Goal: Task Accomplishment & Management: Manage account settings

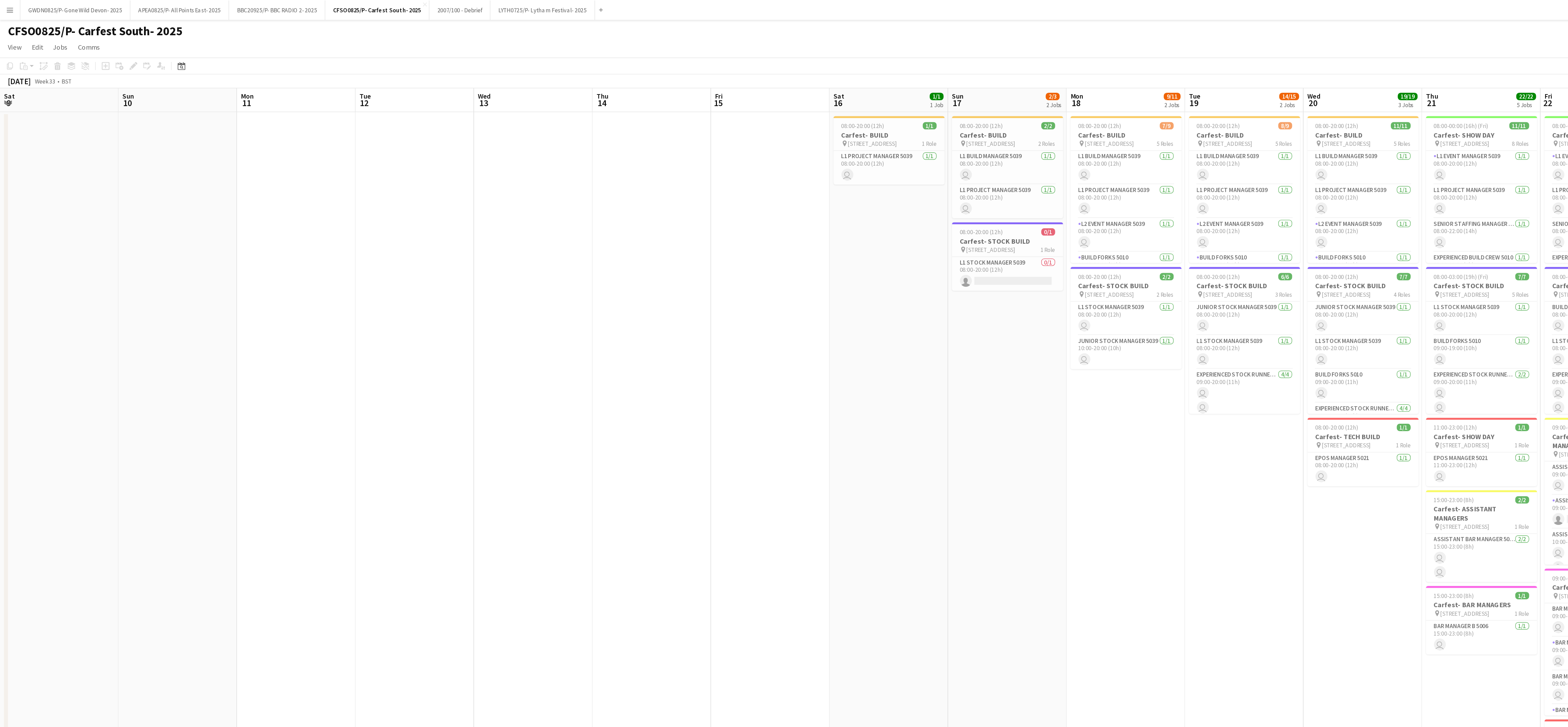
scroll to position [0, 173]
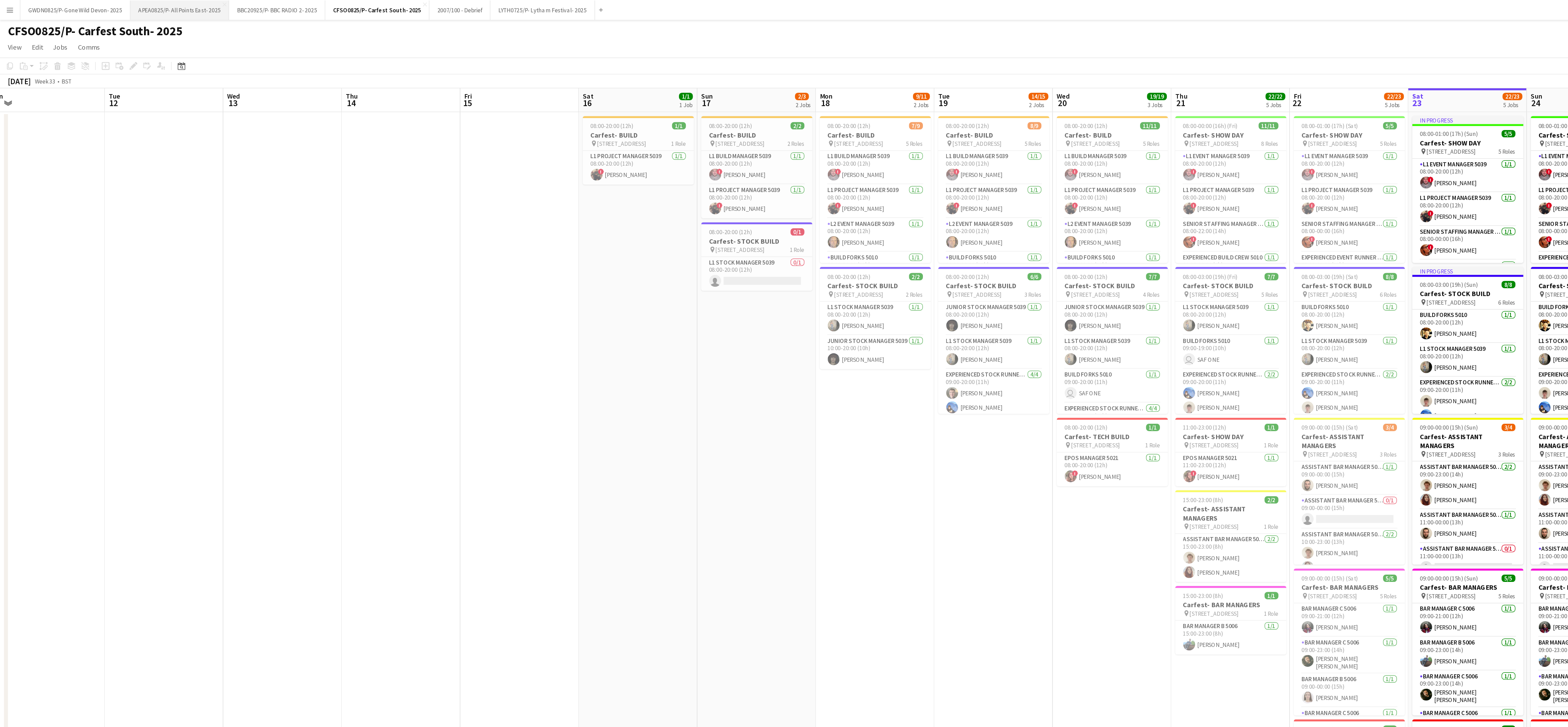
click at [110, 7] on button "APEA0825/P- All Points East- 2025 Close" at bounding box center [124, 7] width 68 height 13
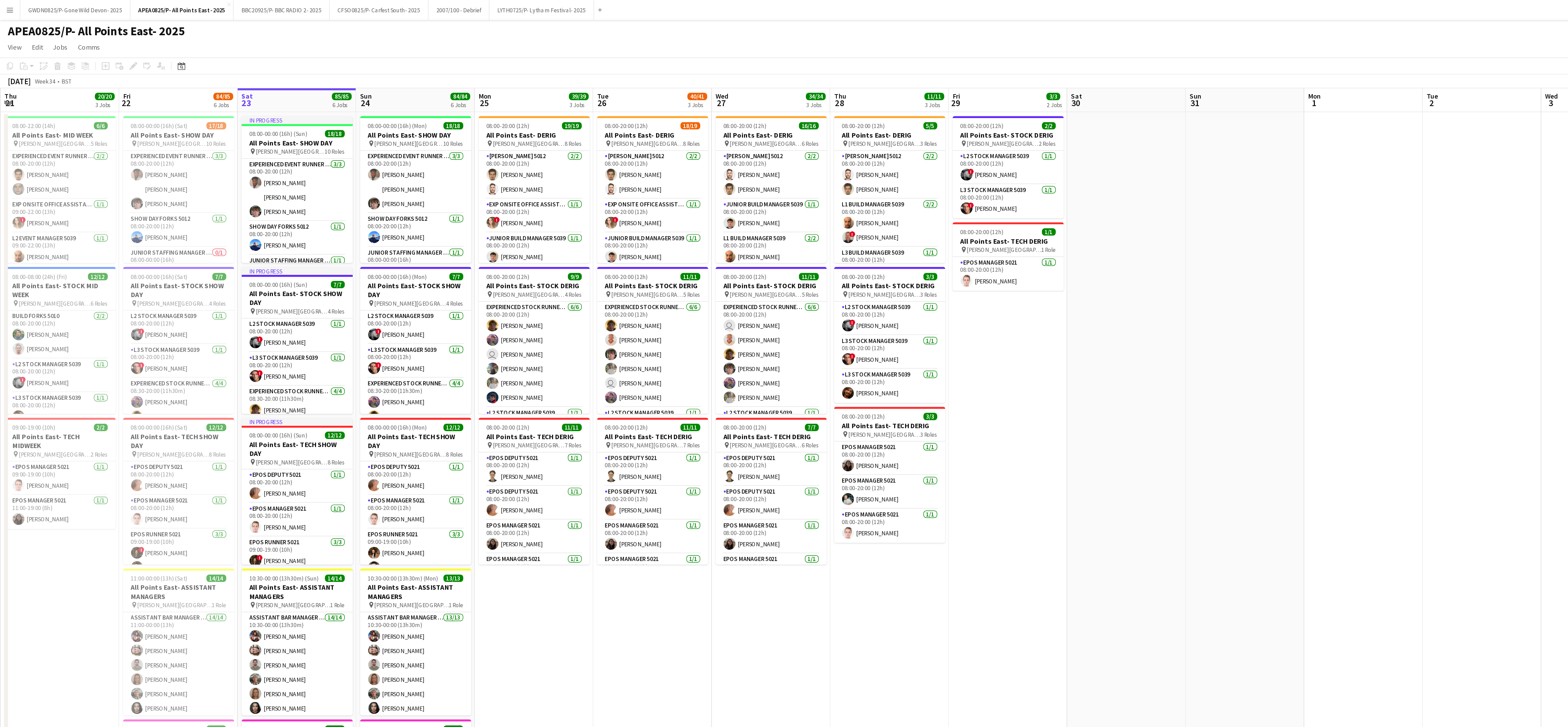
scroll to position [0, 161]
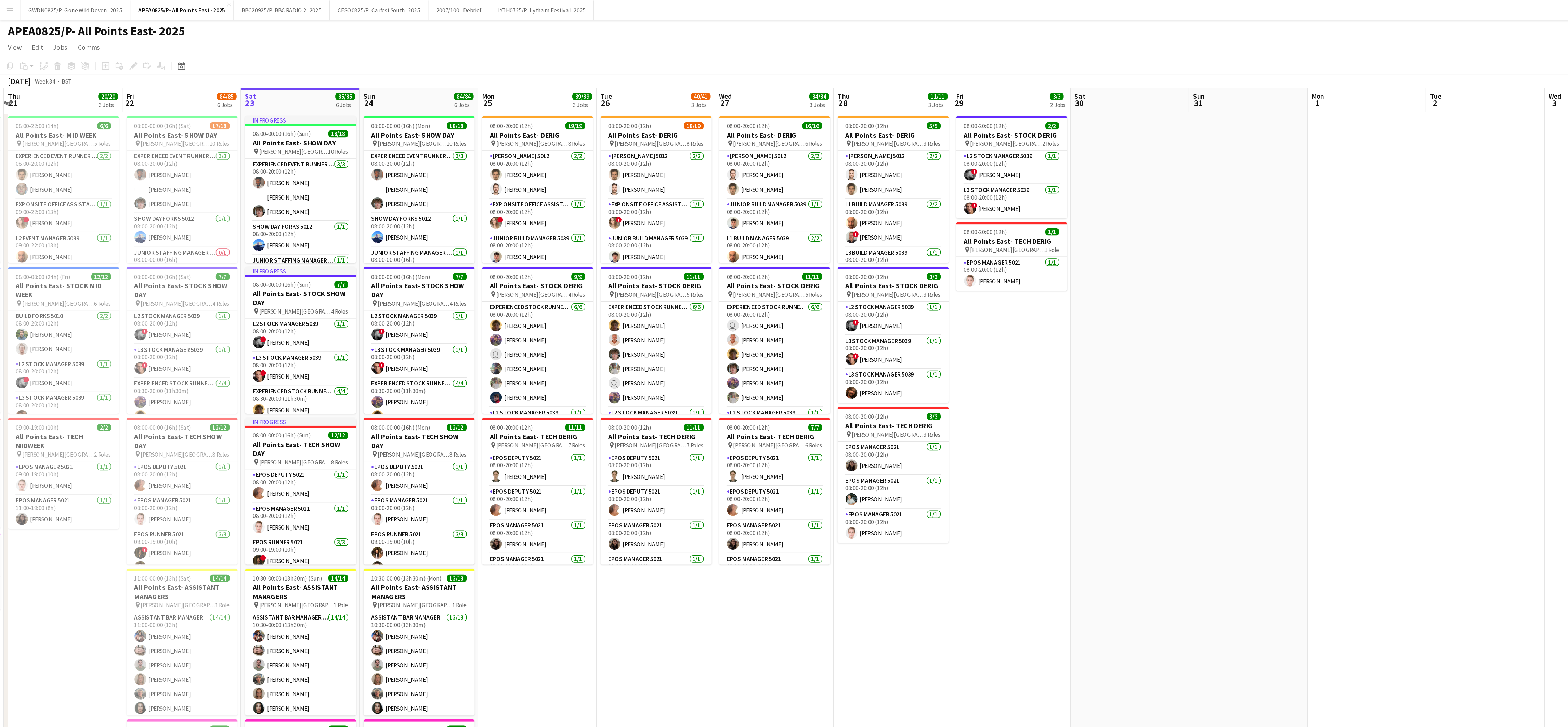
drag, startPoint x: 306, startPoint y: 392, endPoint x: 391, endPoint y: 391, distance: 85.0
click at [391, 391] on app-calendar-viewport "Tue 19 Wed 20 17/17 4 Jobs Thu 21 20/20 3 Jobs Fri 22 84/85 6 Jobs Sat 23 85/85…" at bounding box center [784, 388] width 1568 height 655
click at [364, 250] on app-card-role "Experienced Stock Runner 5012 6/6 08:00-20:00 (12h) Oliver Robinson Greg Ollenb…" at bounding box center [371, 244] width 77 height 73
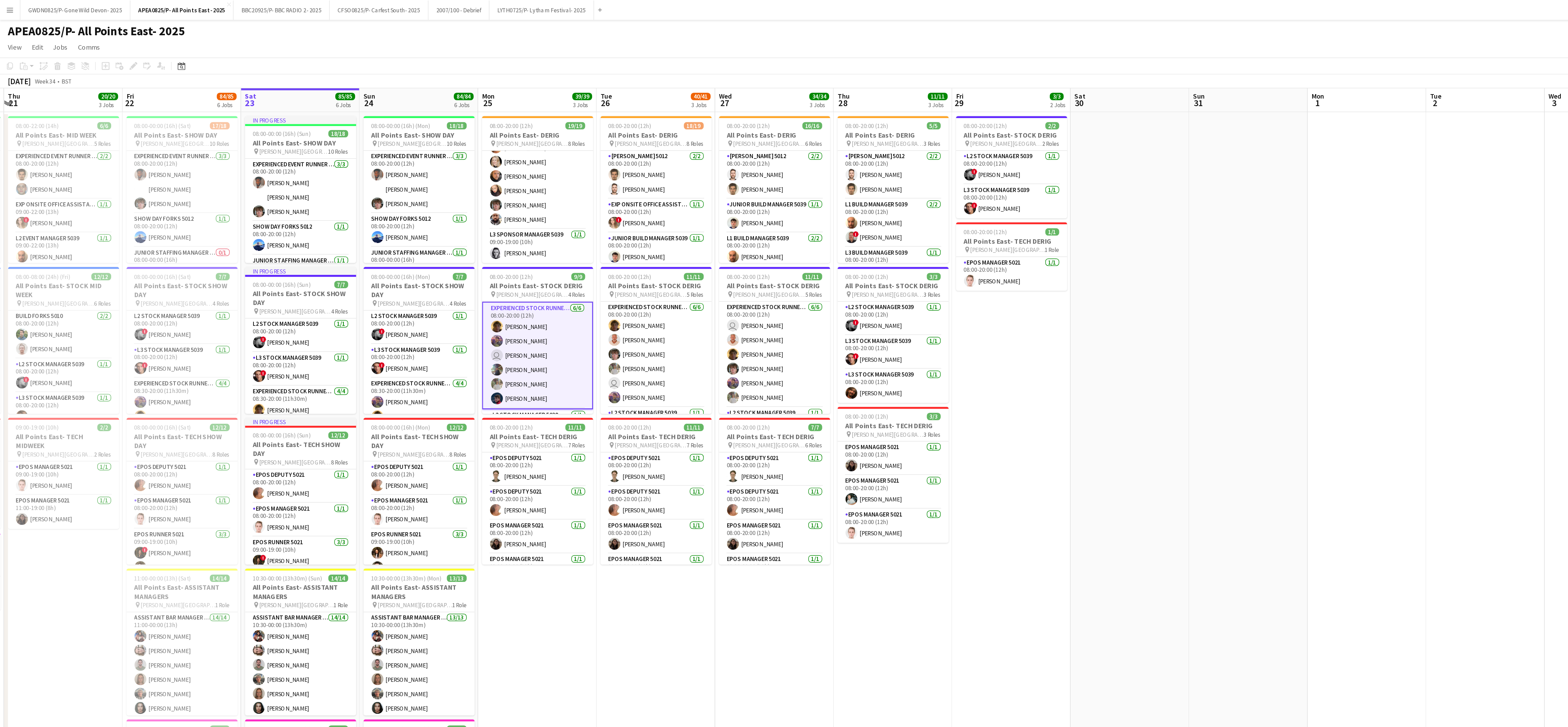
click at [367, 257] on app-card-role "Experienced Stock Runner 5012 6/6 08:00-20:00 (12h) Oliver Robinson Greg Ollenb…" at bounding box center [371, 245] width 77 height 74
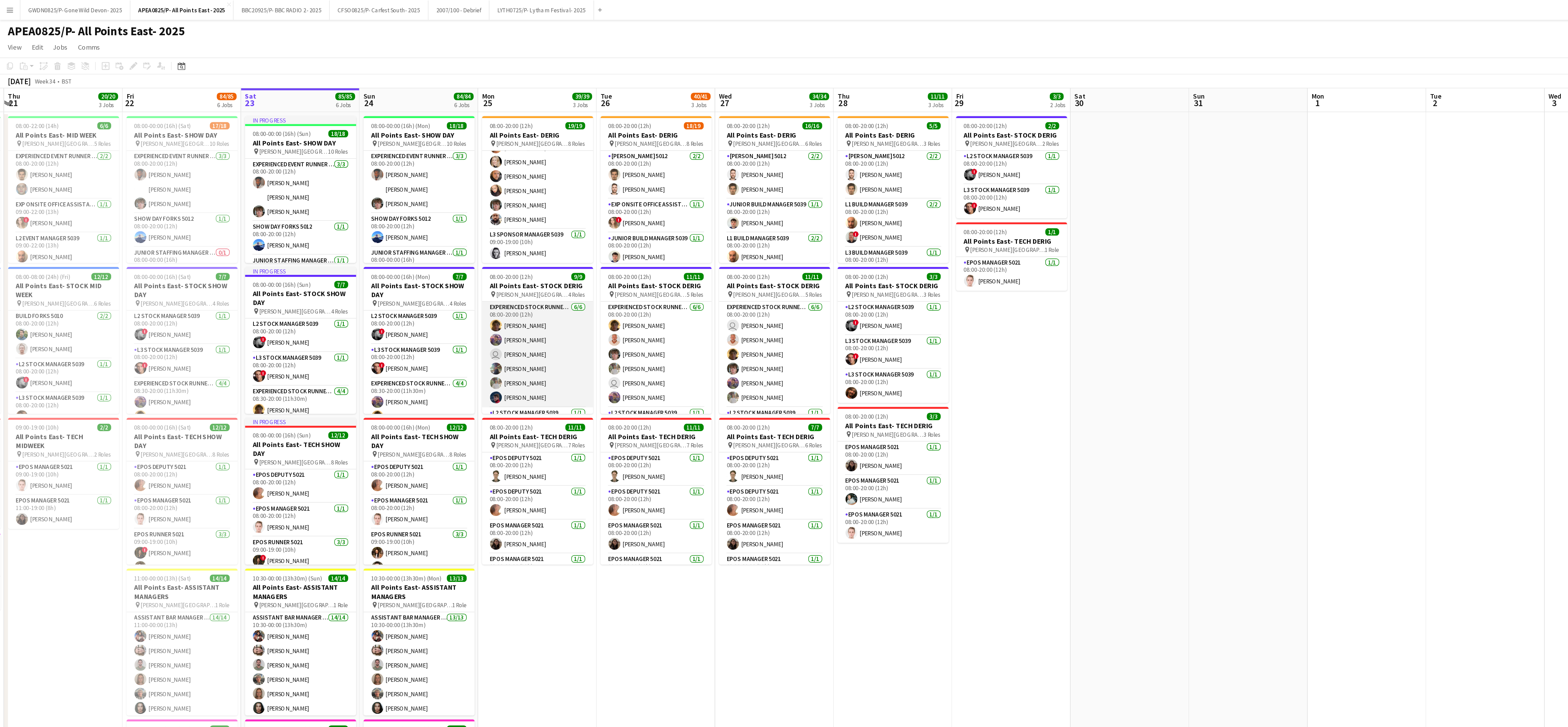
click at [367, 257] on app-card-role "Experienced Stock Runner 5012 6/6 08:00-20:00 (12h) Oliver Robinson Greg Ollenb…" at bounding box center [371, 244] width 77 height 73
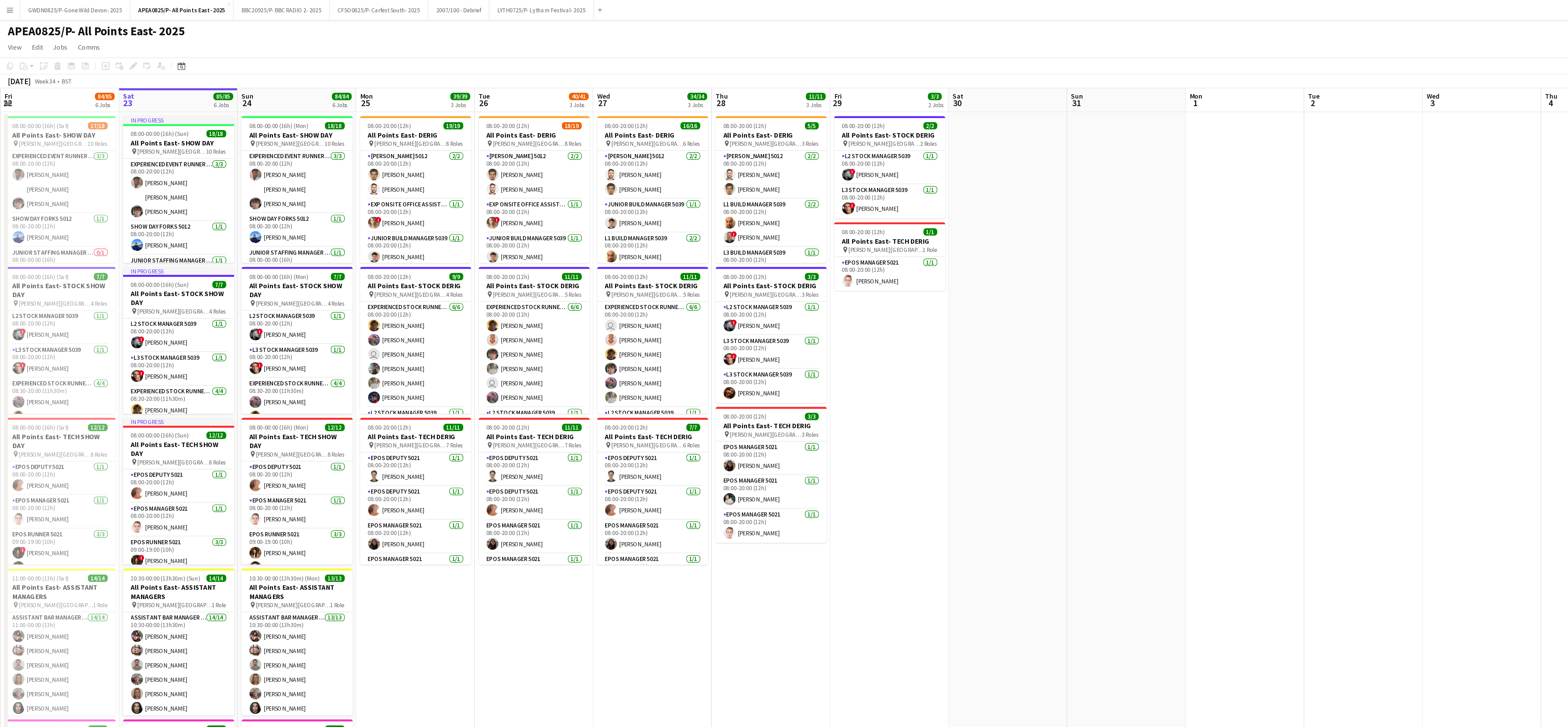
click at [712, 384] on app-date-cell at bounding box center [695, 396] width 82 height 638
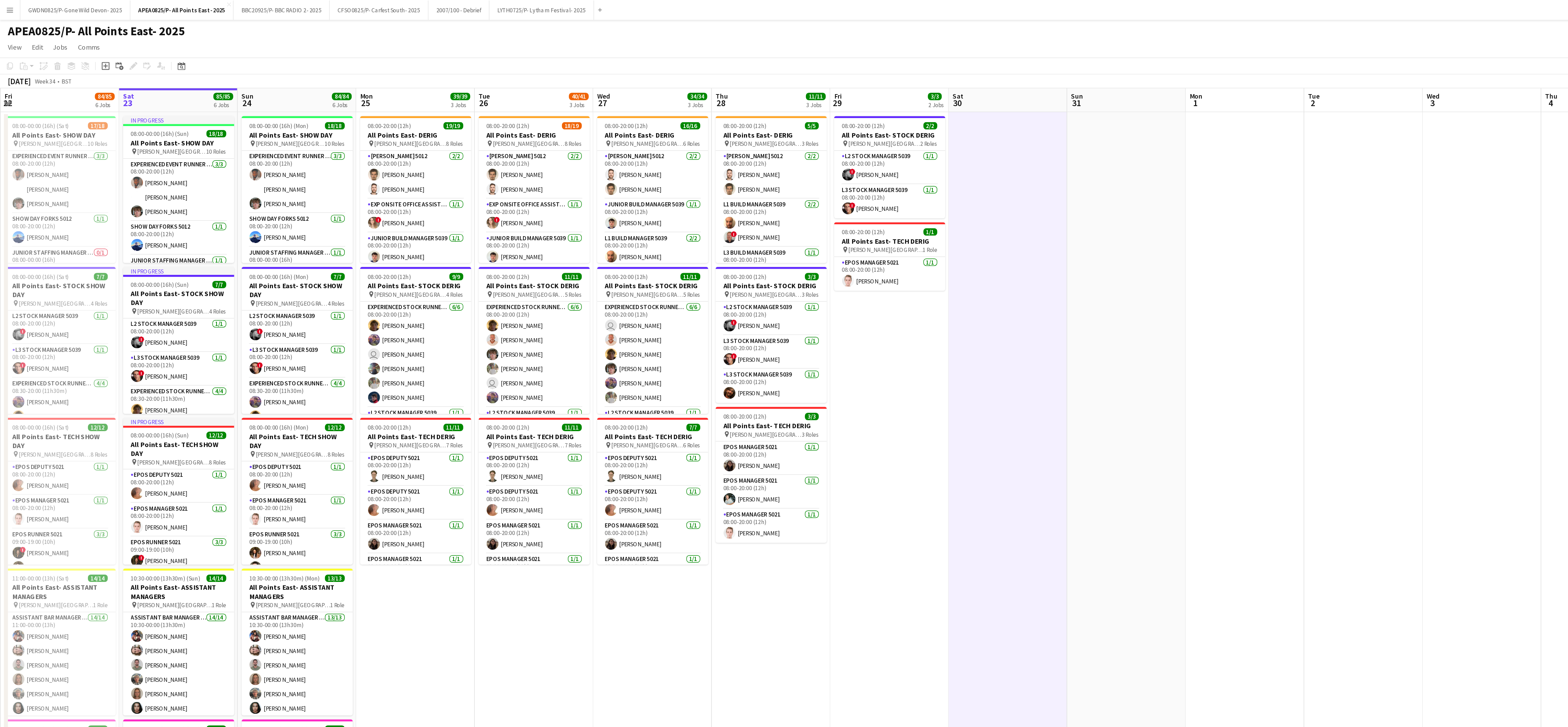
scroll to position [0, 335]
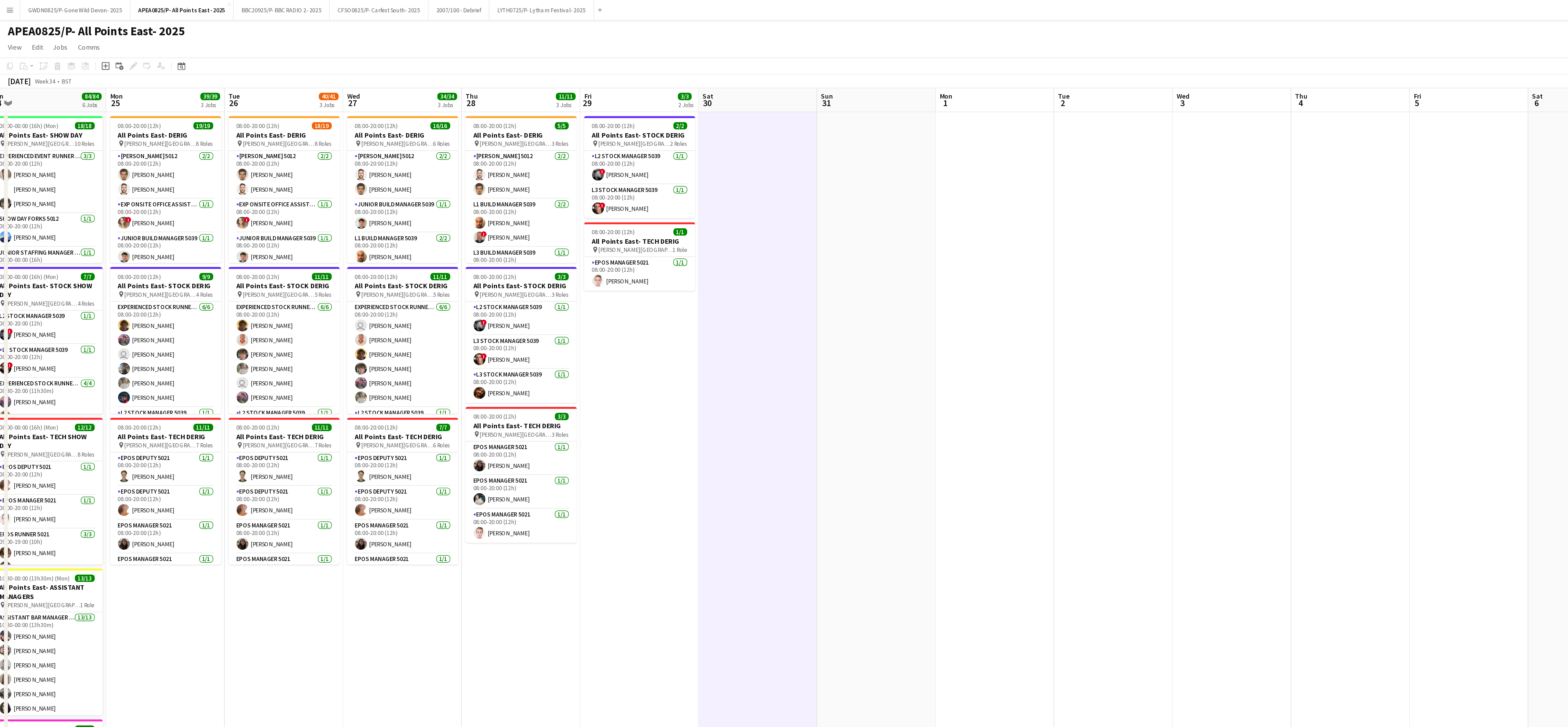
drag, startPoint x: 758, startPoint y: 335, endPoint x: 585, endPoint y: 367, distance: 175.9
click at [585, 367] on app-calendar-viewport "Wed 20 17/17 4 Jobs Thu 21 20/20 3 Jobs Fri 22 84/85 6 Jobs Sat 23 85/85 6 Jobs…" at bounding box center [784, 388] width 1568 height 655
click at [549, 268] on app-date-cell at bounding box center [522, 396] width 82 height 638
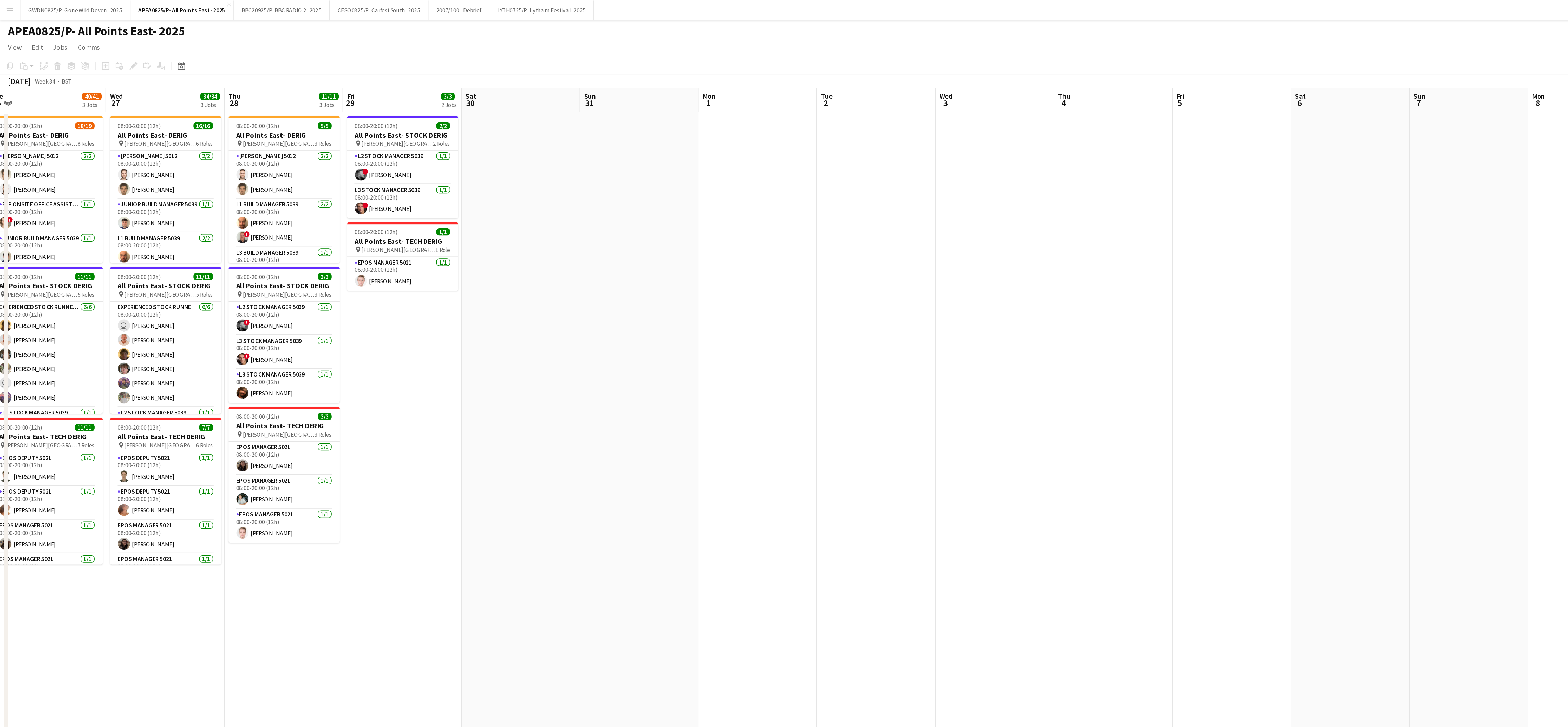
scroll to position [0, 225]
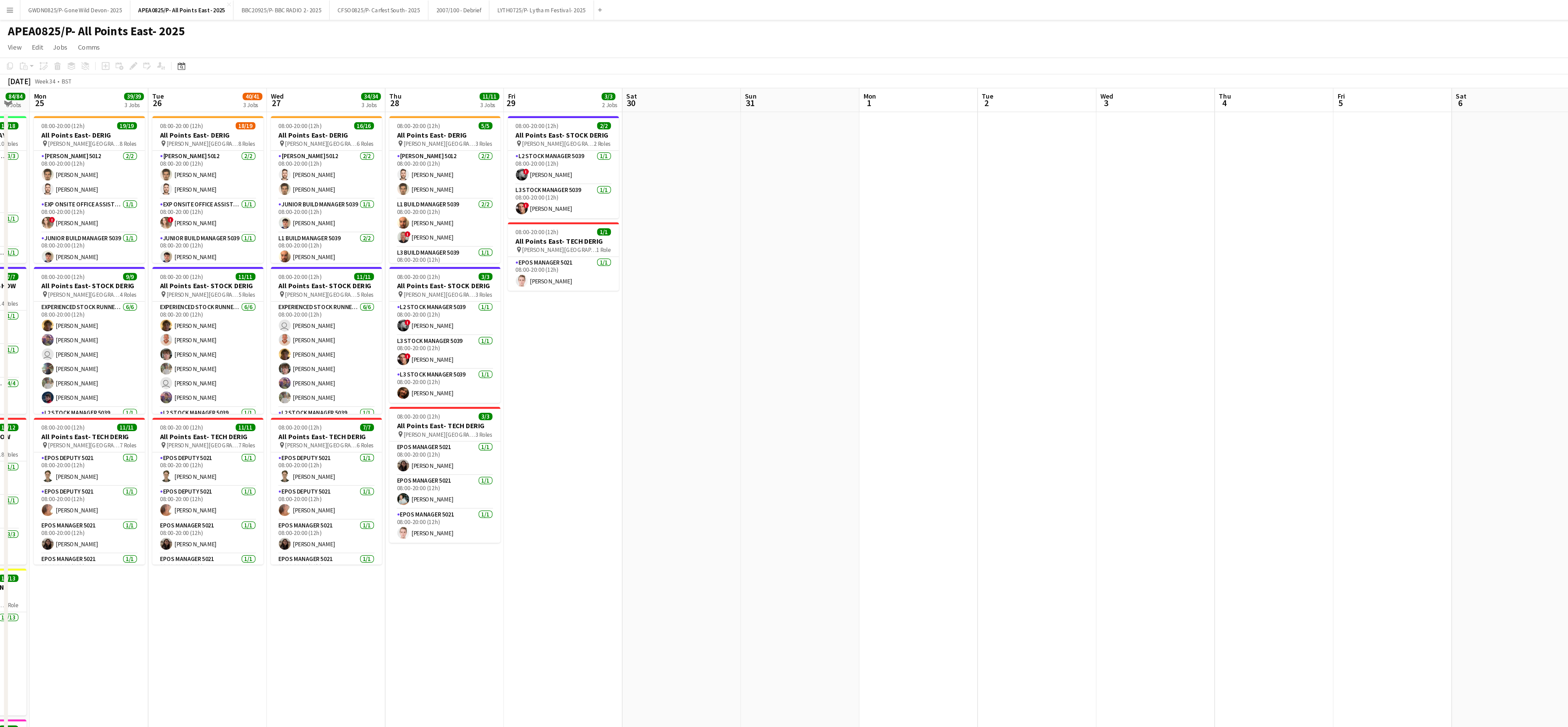
drag, startPoint x: 706, startPoint y: 404, endPoint x: 653, endPoint y: 412, distance: 53.6
click at [653, 412] on app-calendar-viewport "Fri 22 84/85 6 Jobs Sat 23 85/85 6 Jobs Sun 24 84/84 6 Jobs Mon 25 39/39 3 Jobs…" at bounding box center [784, 388] width 1568 height 655
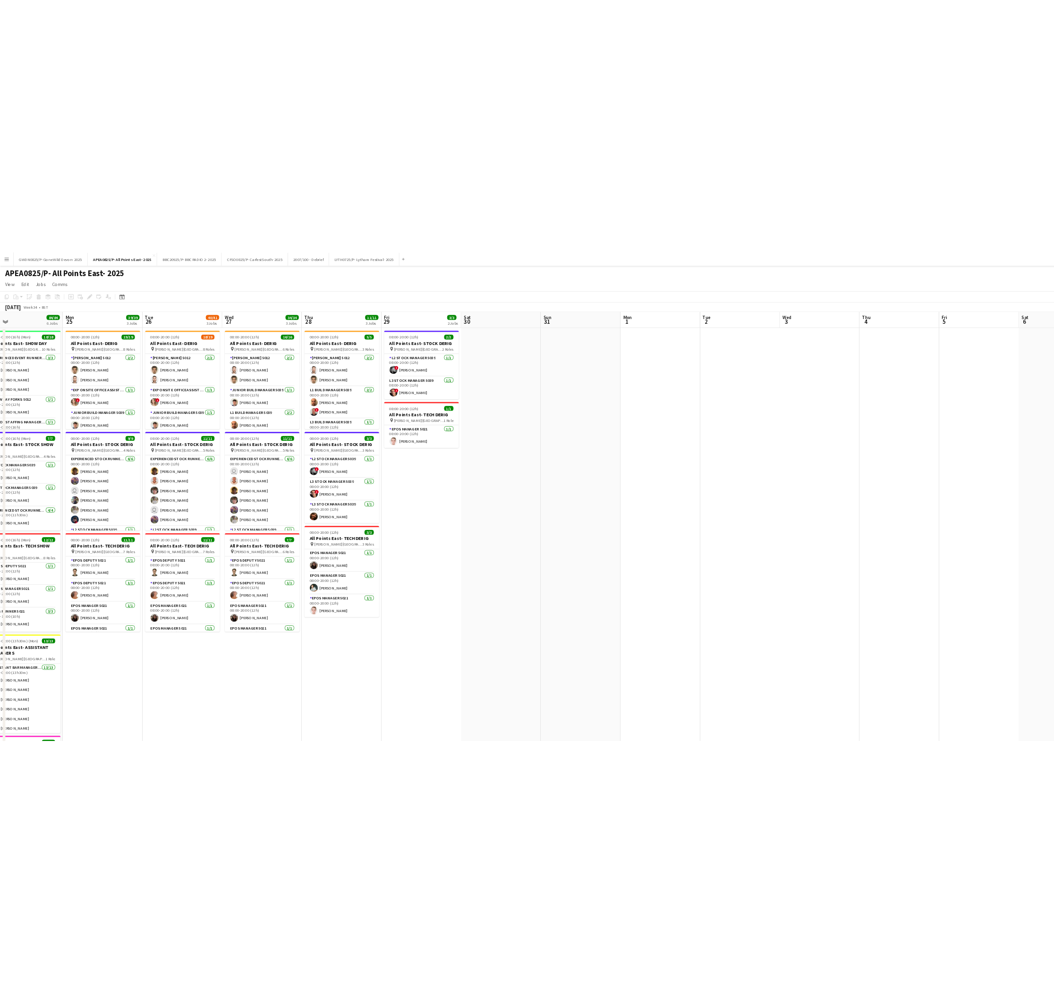
scroll to position [0, 245]
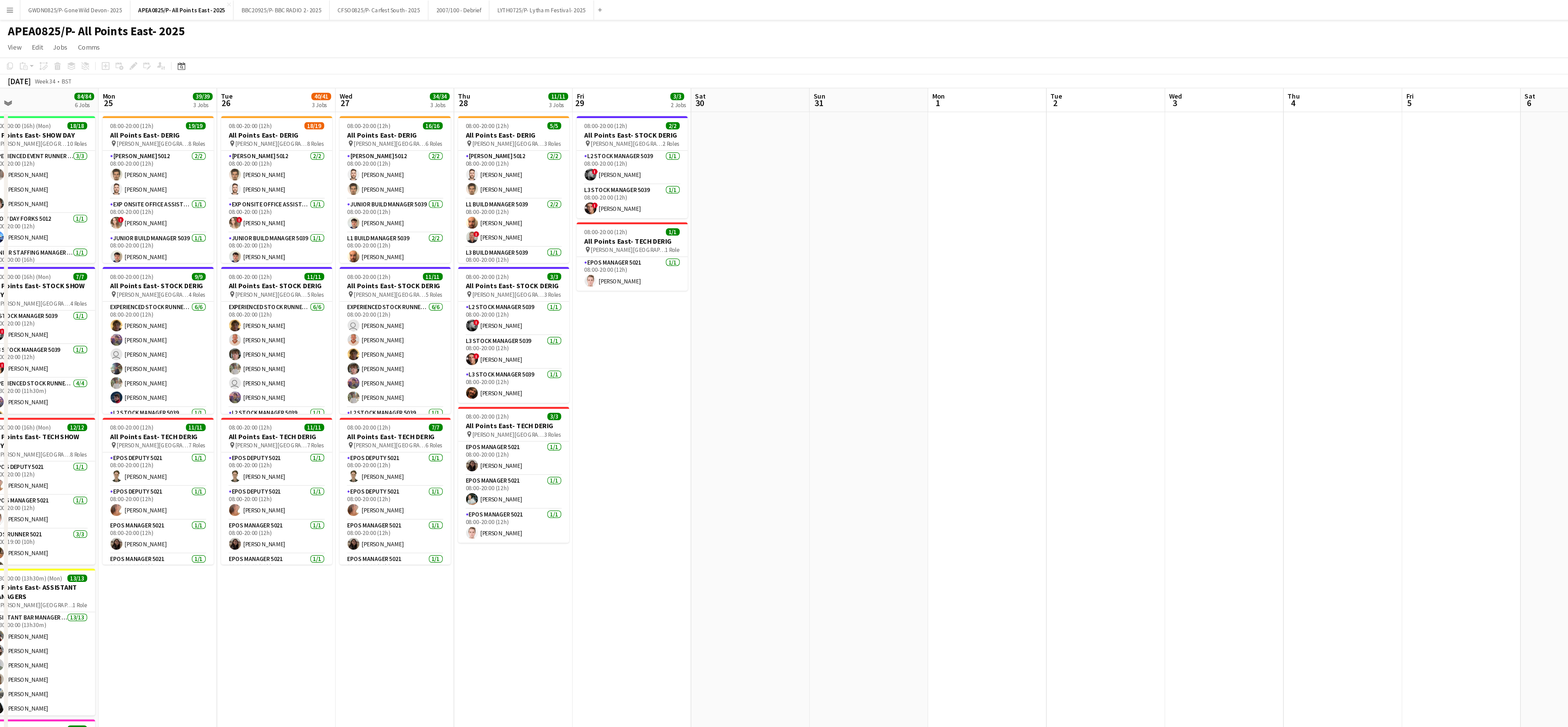
drag, startPoint x: 465, startPoint y: 240, endPoint x: 513, endPoint y: 241, distance: 48.0
click at [513, 241] on app-calendar-viewport "Fri 22 84/85 6 Jobs Sat 23 85/85 6 Jobs Sun 24 84/84 6 Jobs Mon 25 39/39 3 Jobs…" at bounding box center [784, 388] width 1568 height 655
click at [664, 229] on app-date-cell at bounding box center [681, 396] width 82 height 638
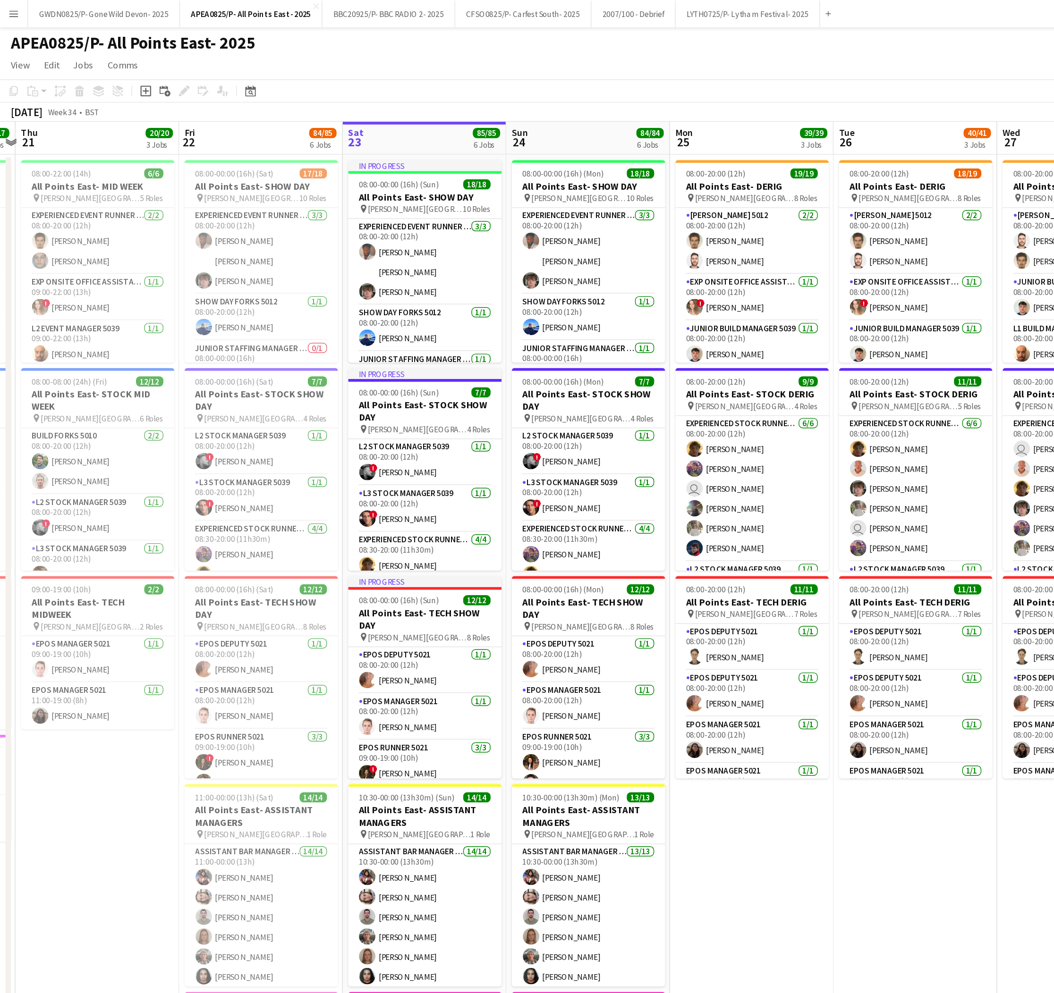
scroll to position [0, 213]
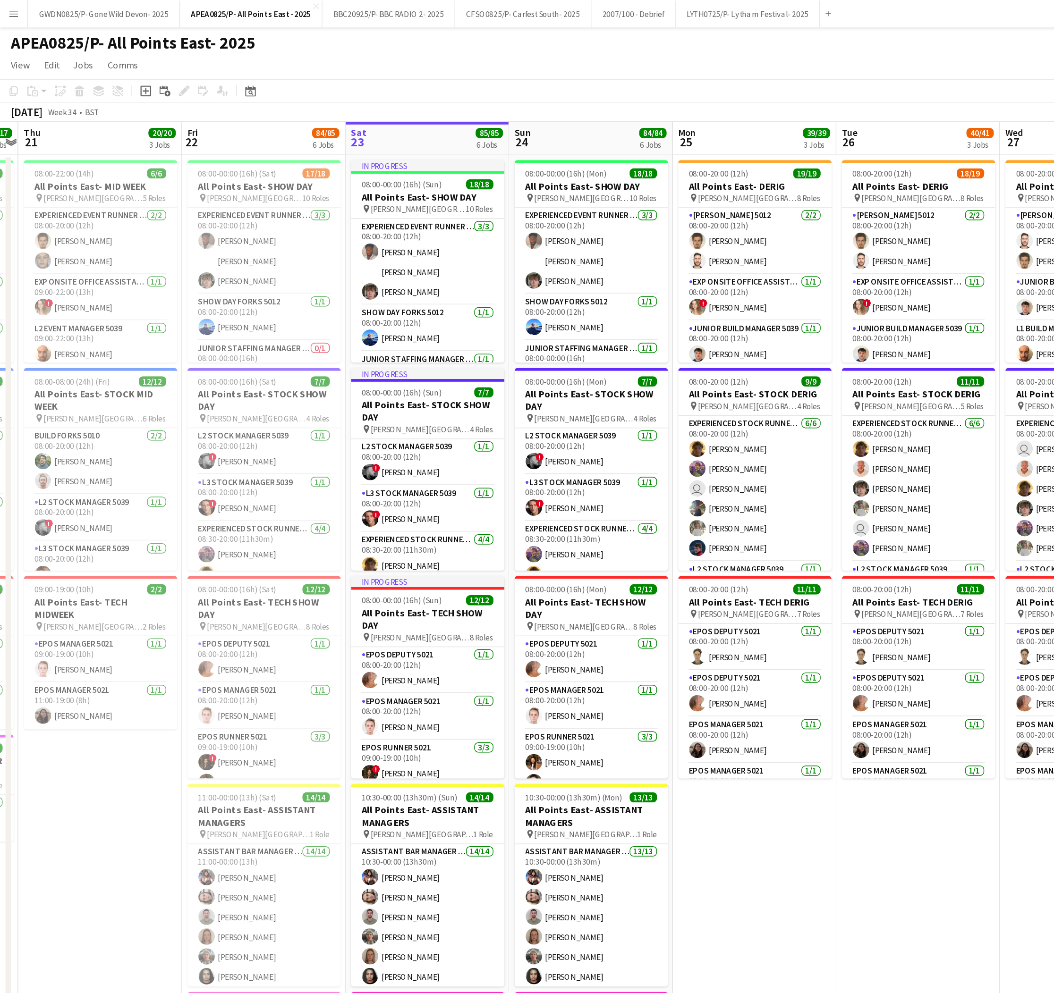
drag, startPoint x: 163, startPoint y: 596, endPoint x: 533, endPoint y: 573, distance: 370.8
click at [533, 573] on app-calendar-viewport "Tue 19 9/9 4 Jobs Wed 20 17/17 4 Jobs Thu 21 20/20 3 Jobs Fri 22 84/85 6 Jobs S…" at bounding box center [527, 535] width 1054 height 903
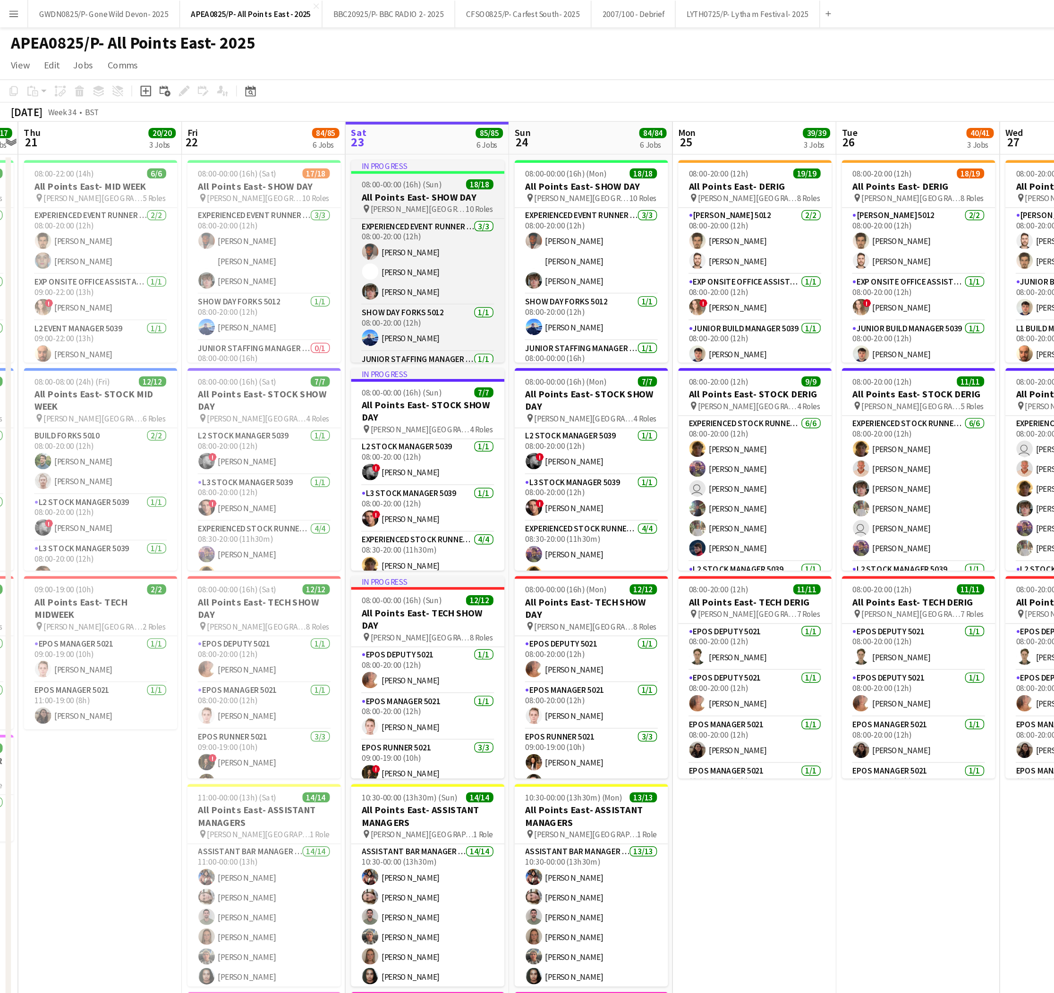
scroll to position [347, 0]
